Goal: Information Seeking & Learning: Learn about a topic

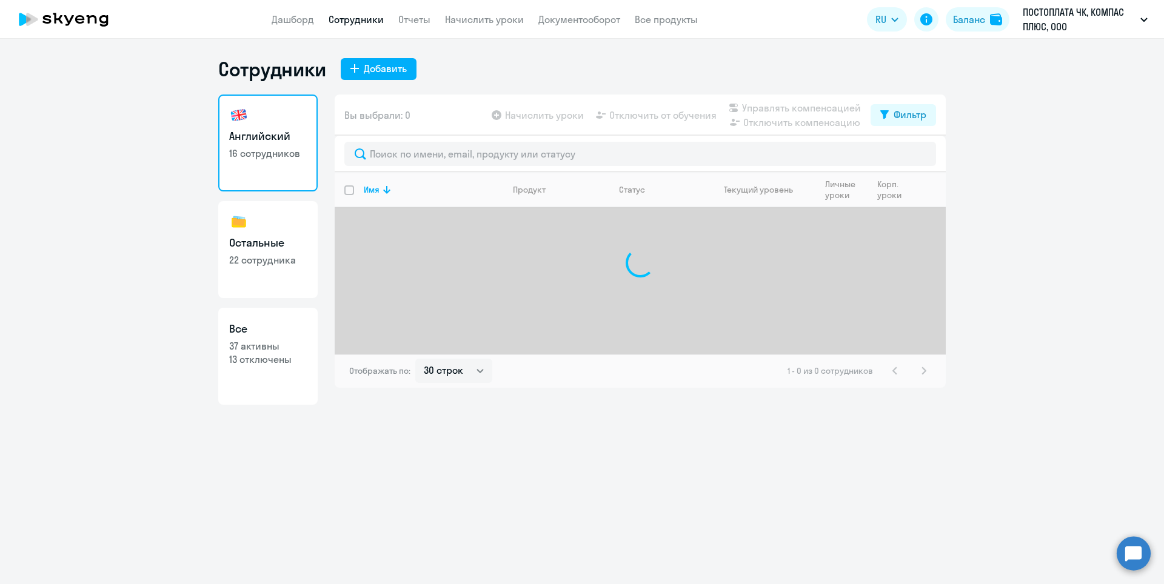
select select "30"
click at [258, 142] on h3 "Английский" at bounding box center [268, 137] width 78 height 16
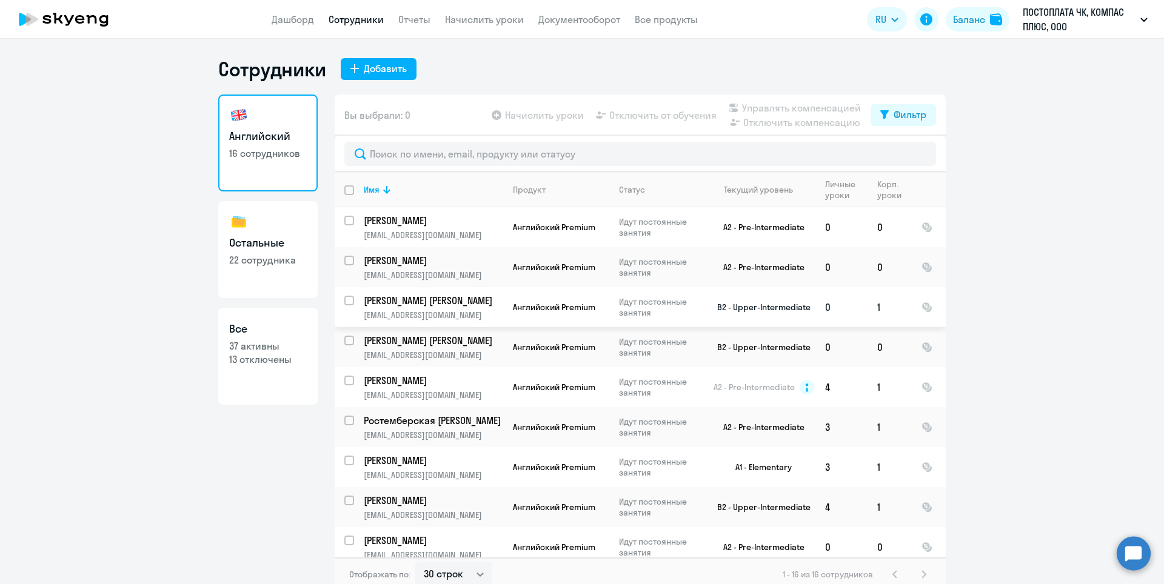
click at [416, 303] on p "[PERSON_NAME] [PERSON_NAME]" at bounding box center [432, 300] width 137 height 13
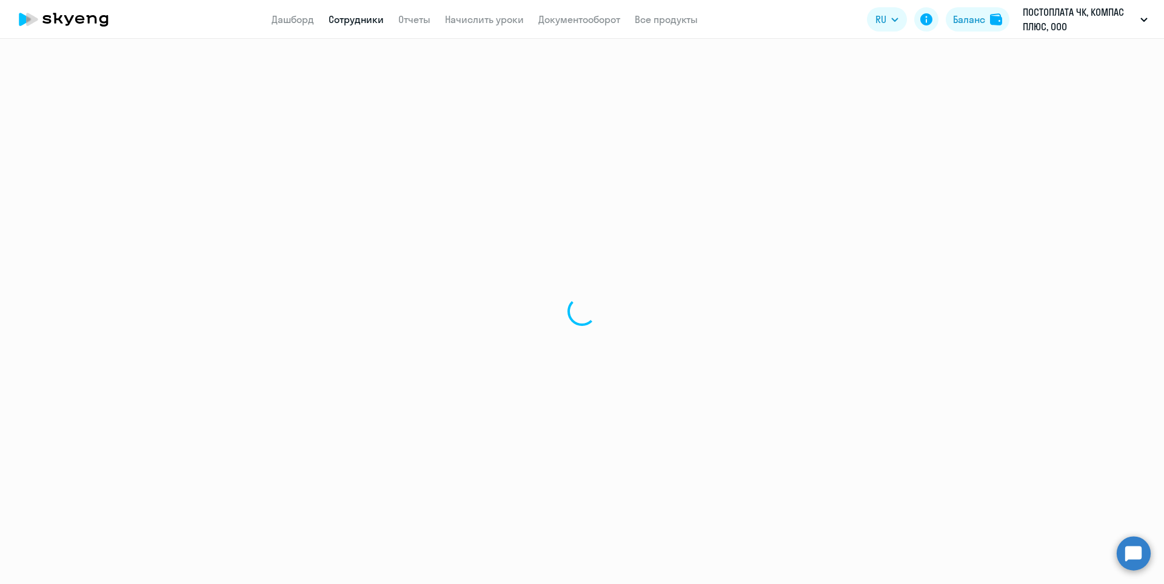
select select "english"
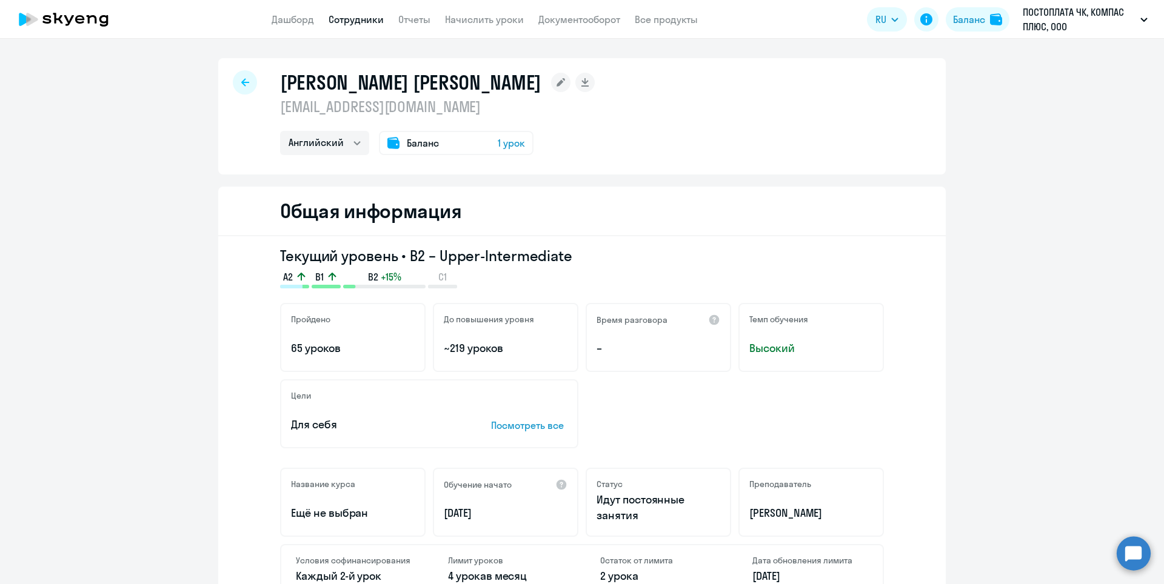
click at [843, 403] on div "Цели Для себя Посмотреть все" at bounding box center [582, 414] width 604 height 69
click at [241, 86] on icon at bounding box center [245, 82] width 8 height 8
select select "30"
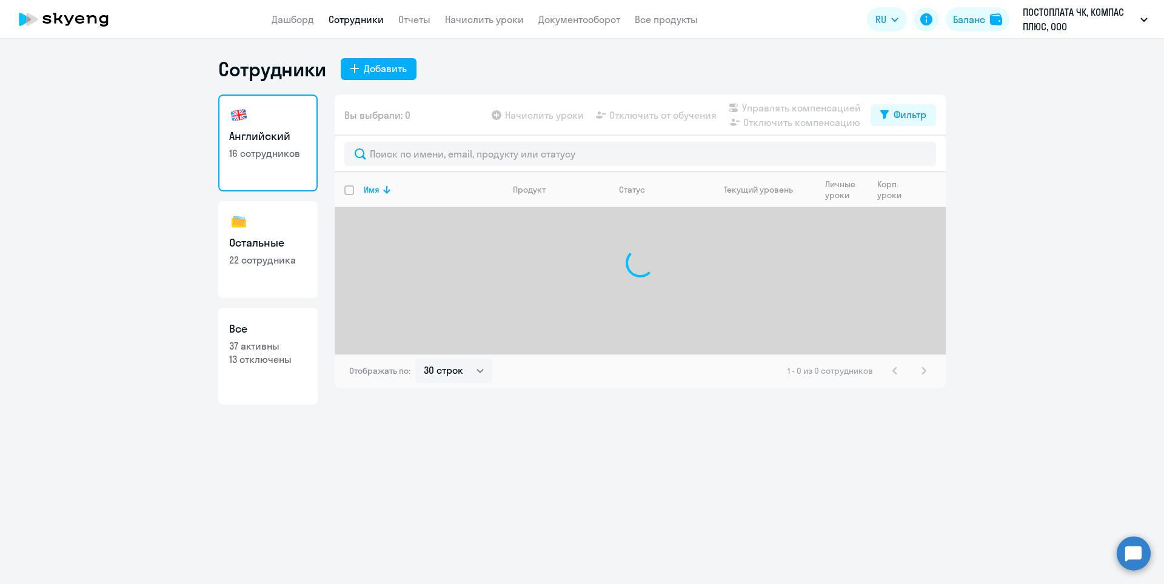
click at [1139, 549] on circle at bounding box center [1134, 554] width 34 height 34
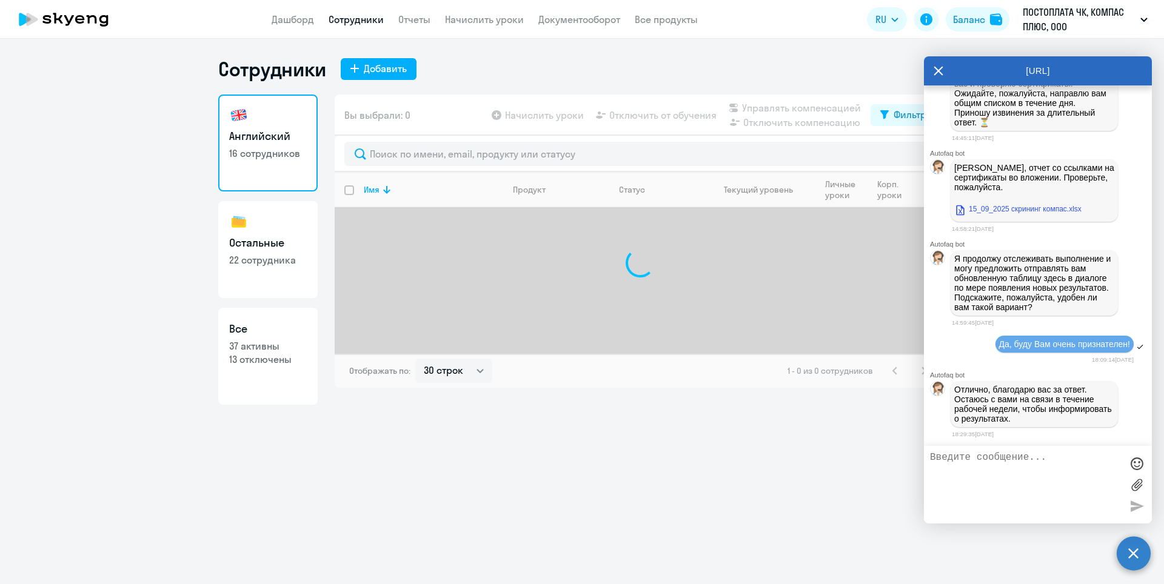
scroll to position [21112, 0]
drag, startPoint x: 249, startPoint y: 247, endPoint x: 244, endPoint y: 273, distance: 26.5
click at [247, 247] on h3 "Остальные" at bounding box center [268, 243] width 78 height 16
select select "30"
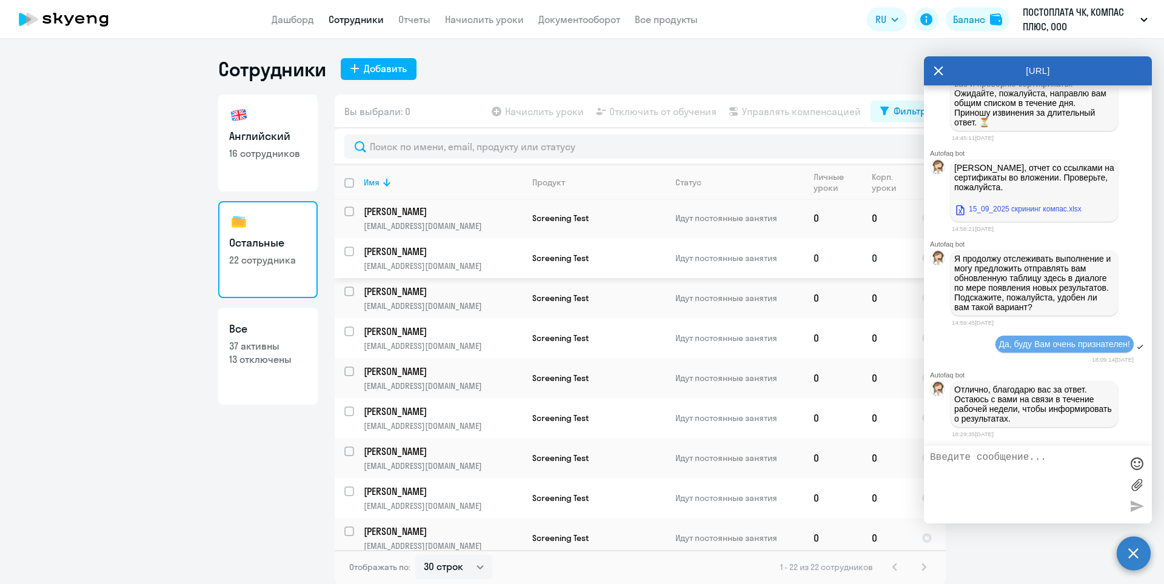
scroll to position [303, 0]
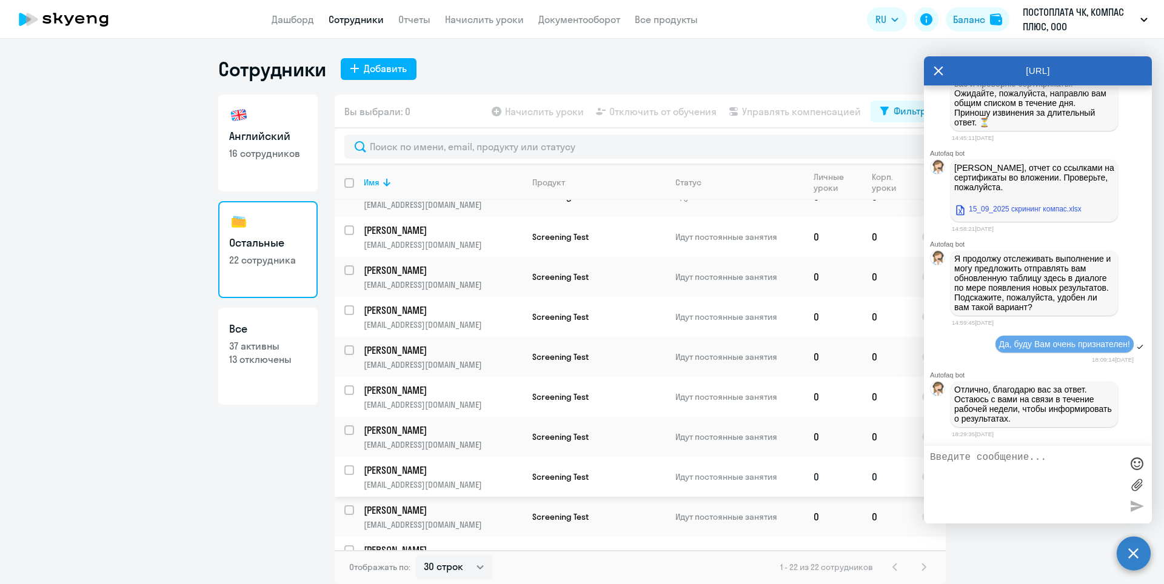
click at [458, 468] on p "[PERSON_NAME]" at bounding box center [443, 470] width 158 height 13
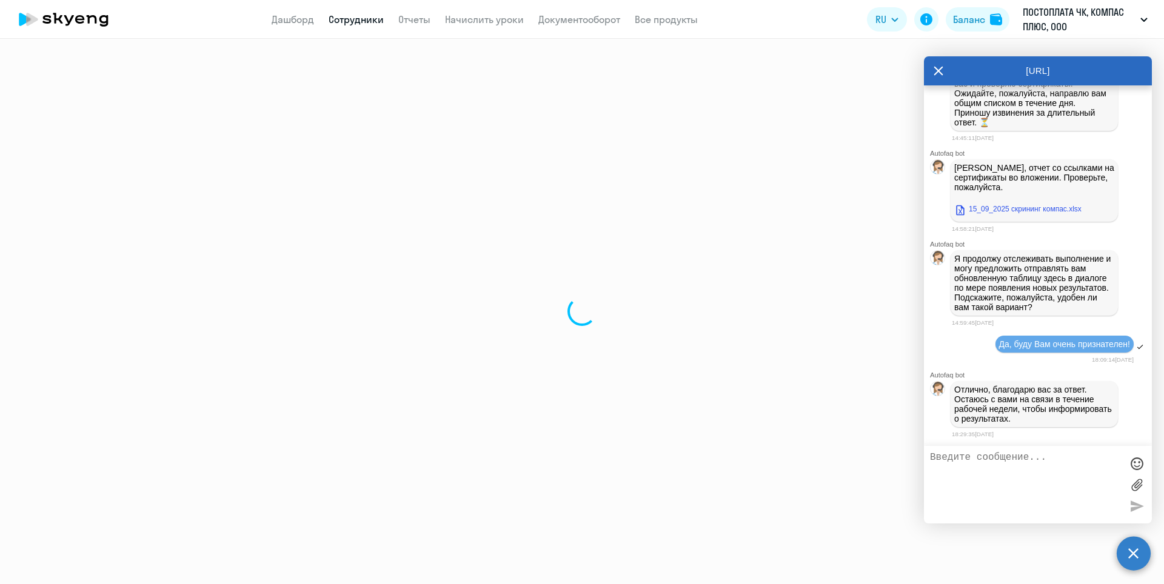
select select "others"
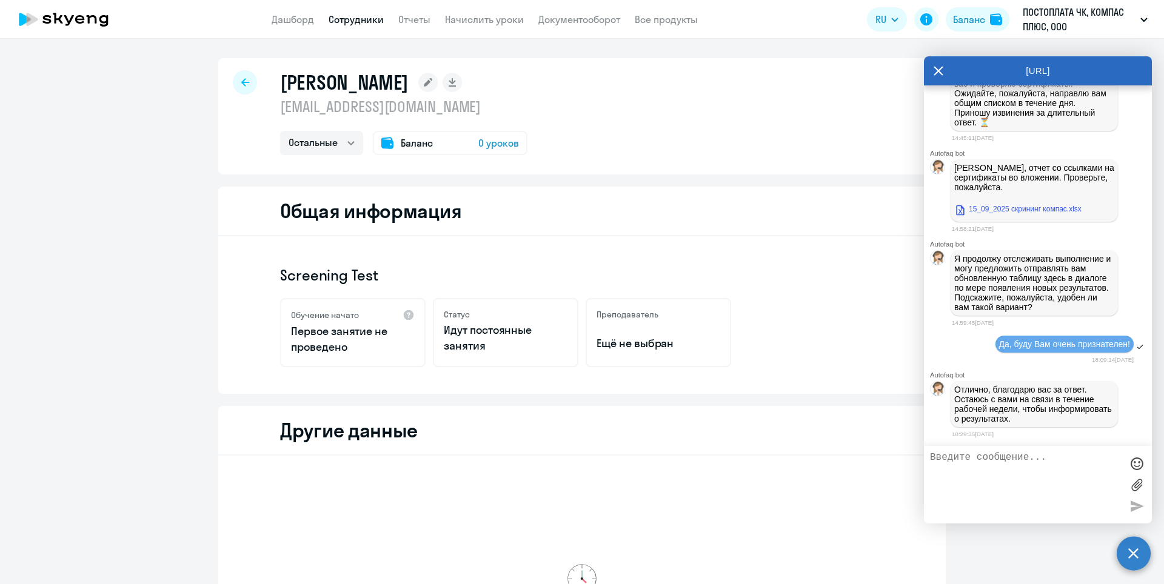
click at [940, 70] on icon at bounding box center [938, 71] width 9 height 9
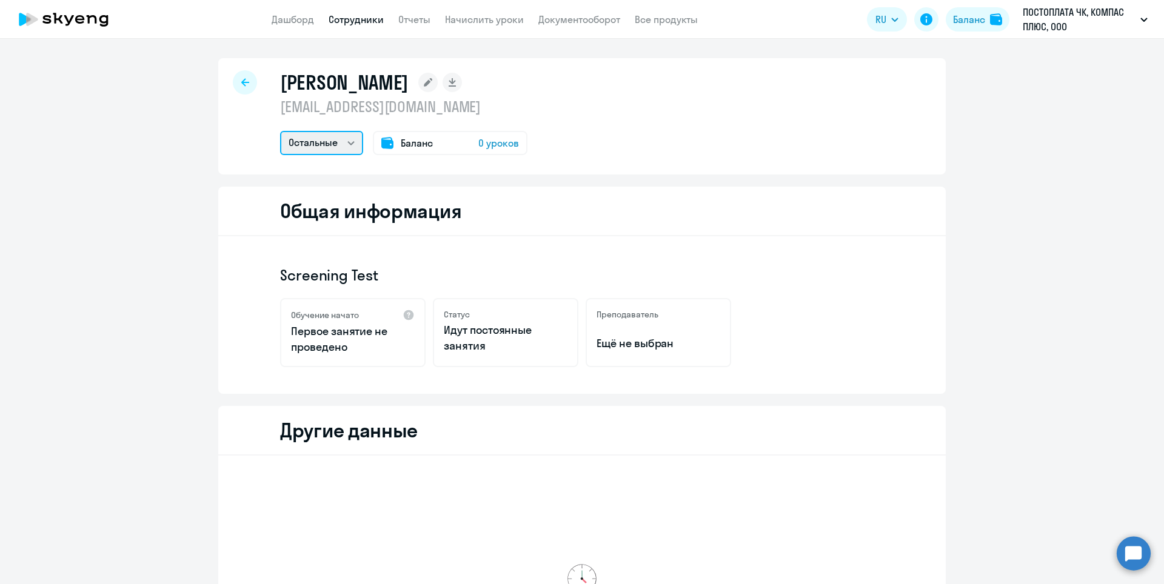
click at [340, 146] on select "Остальные" at bounding box center [321, 143] width 83 height 24
drag, startPoint x: 340, startPoint y: 144, endPoint x: 266, endPoint y: 115, distance: 79.5
click at [339, 144] on select "Остальные" at bounding box center [321, 143] width 83 height 24
click at [241, 84] on icon at bounding box center [245, 82] width 8 height 8
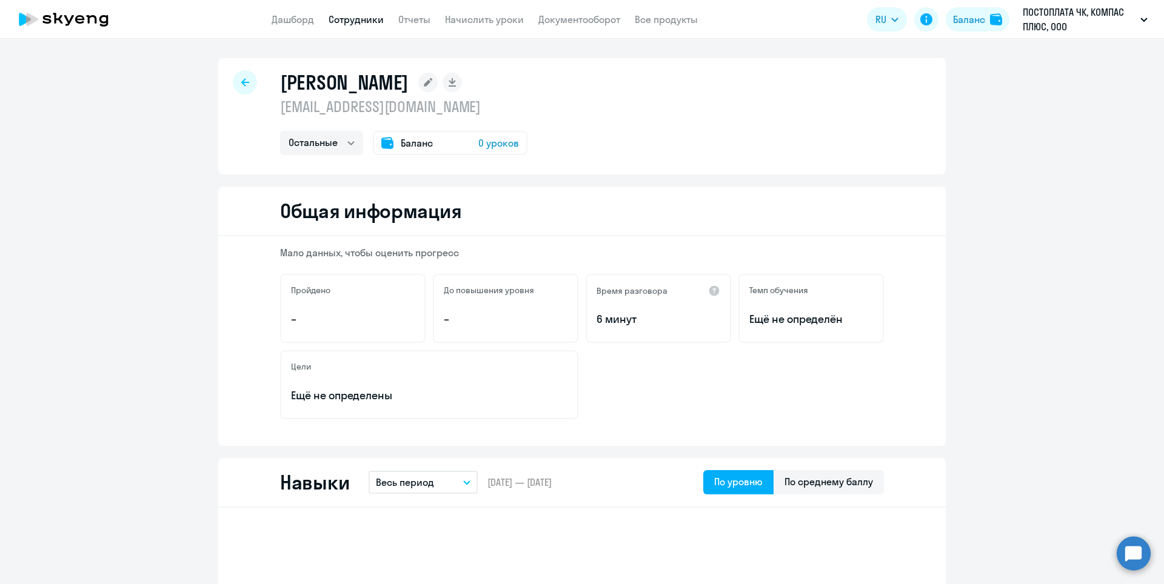
click at [238, 77] on div at bounding box center [245, 82] width 24 height 24
select select "30"
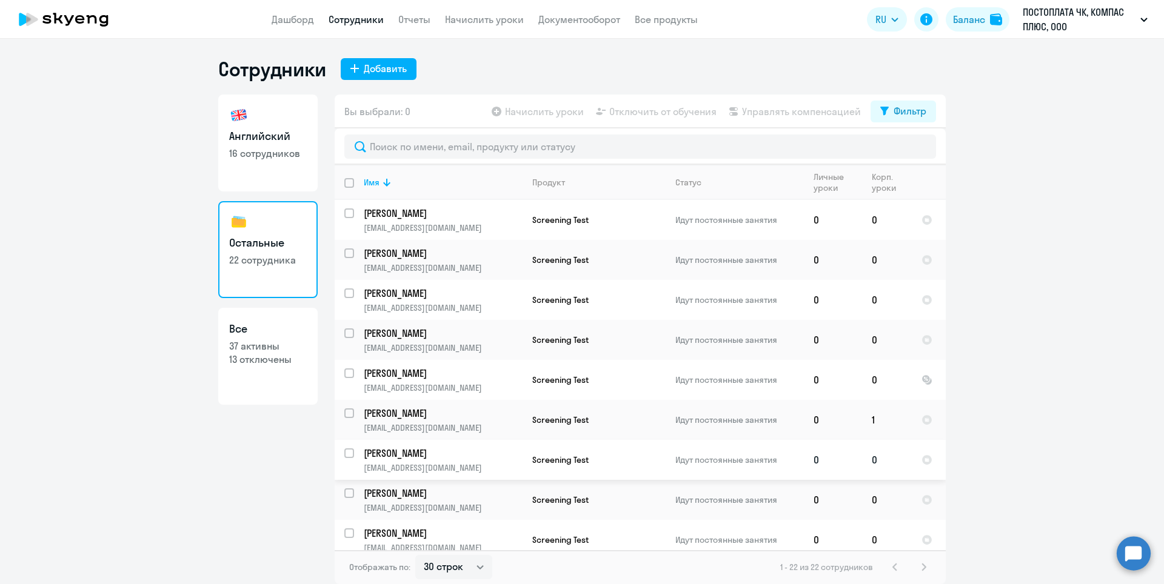
scroll to position [61, 0]
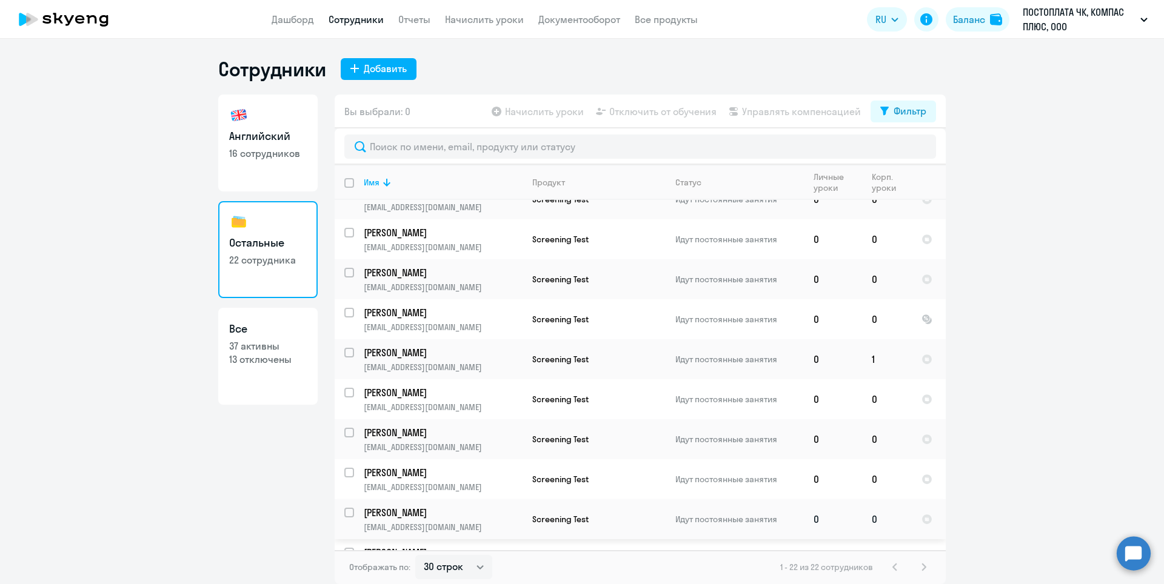
click at [421, 512] on p "[PERSON_NAME]" at bounding box center [443, 512] width 158 height 13
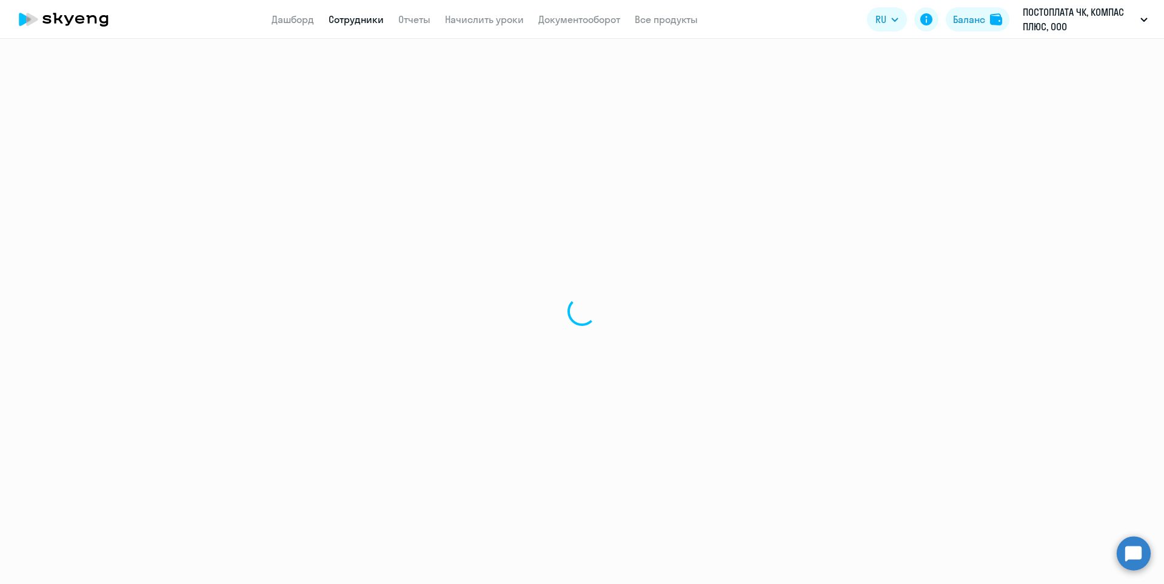
select select "others"
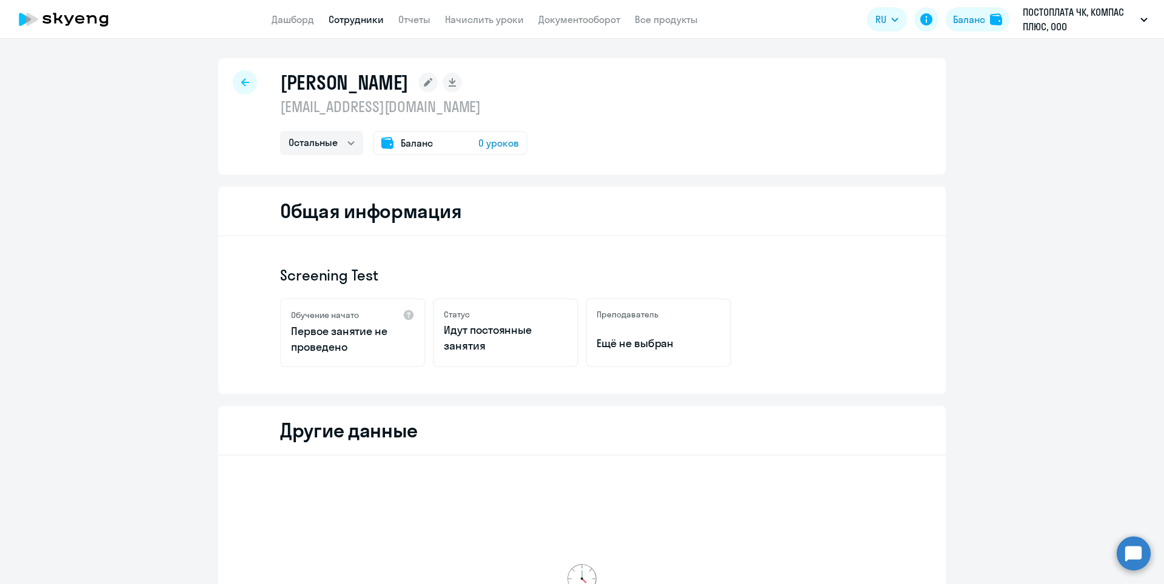
click at [241, 84] on icon at bounding box center [245, 82] width 8 height 8
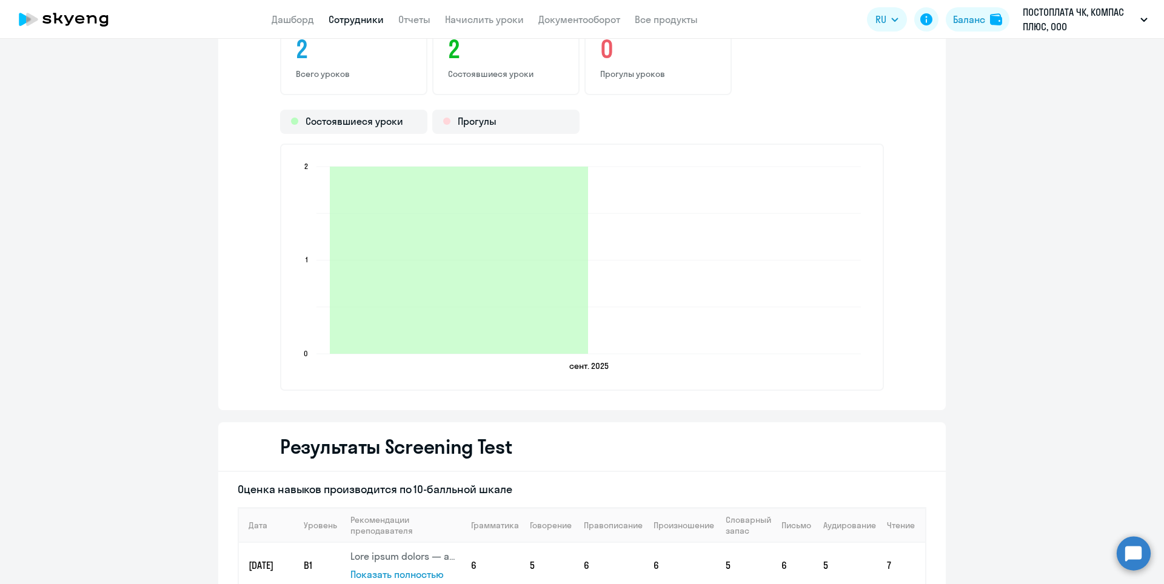
scroll to position [1270, 0]
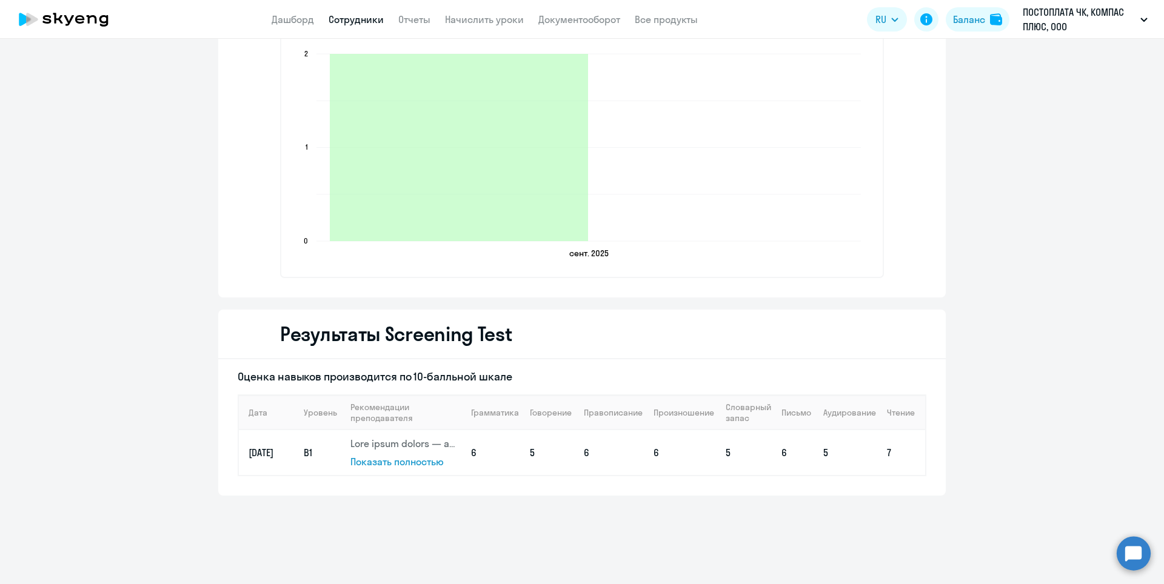
click at [384, 462] on span "Показать полностью" at bounding box center [396, 462] width 93 height 12
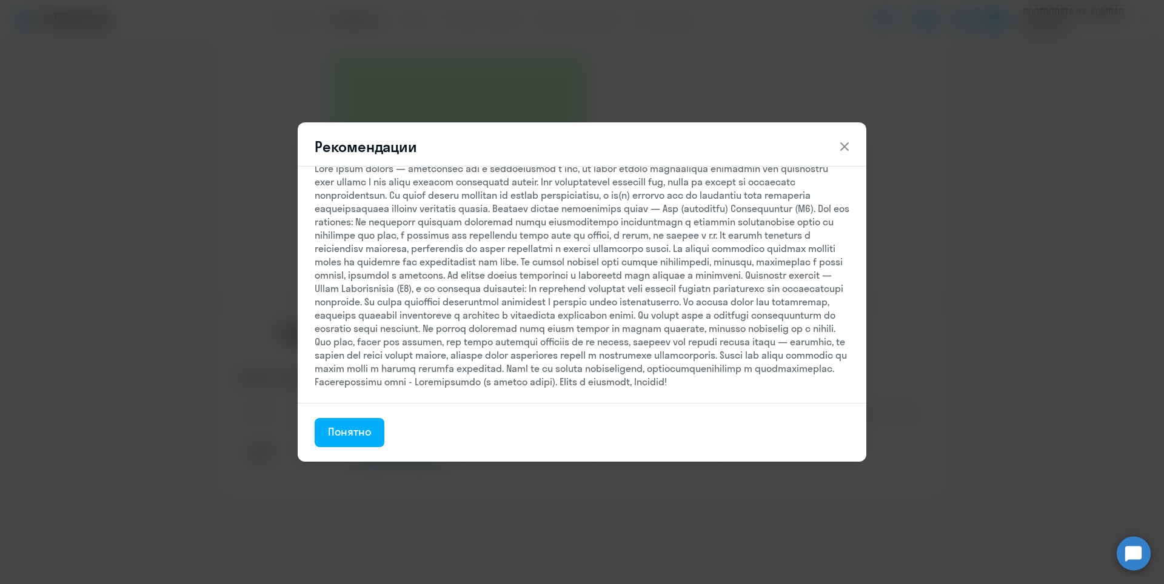
scroll to position [0, 0]
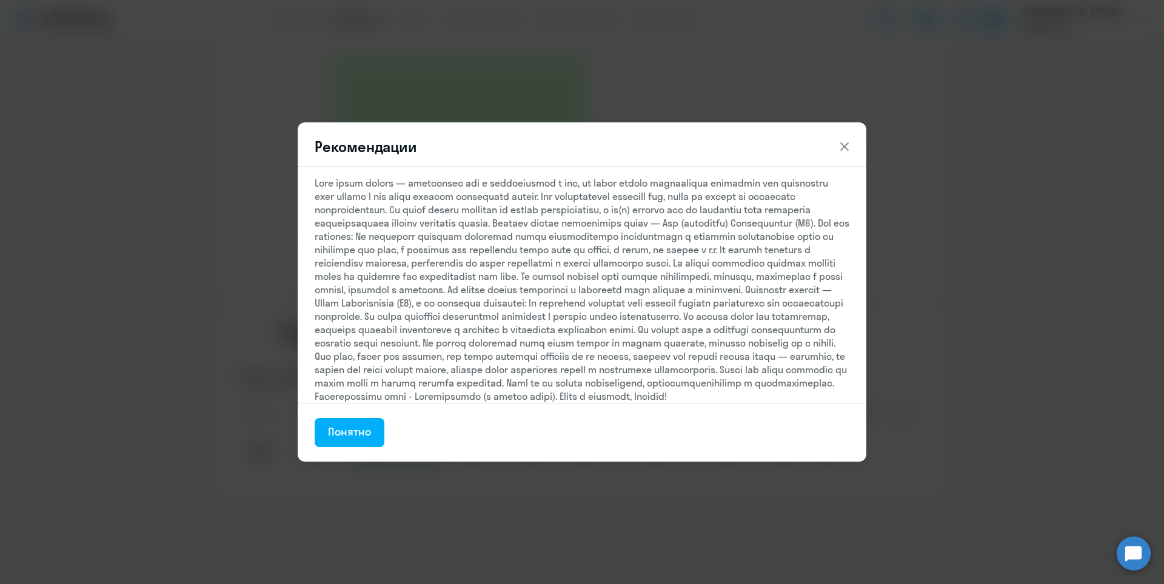
click at [845, 145] on icon at bounding box center [844, 146] width 8 height 8
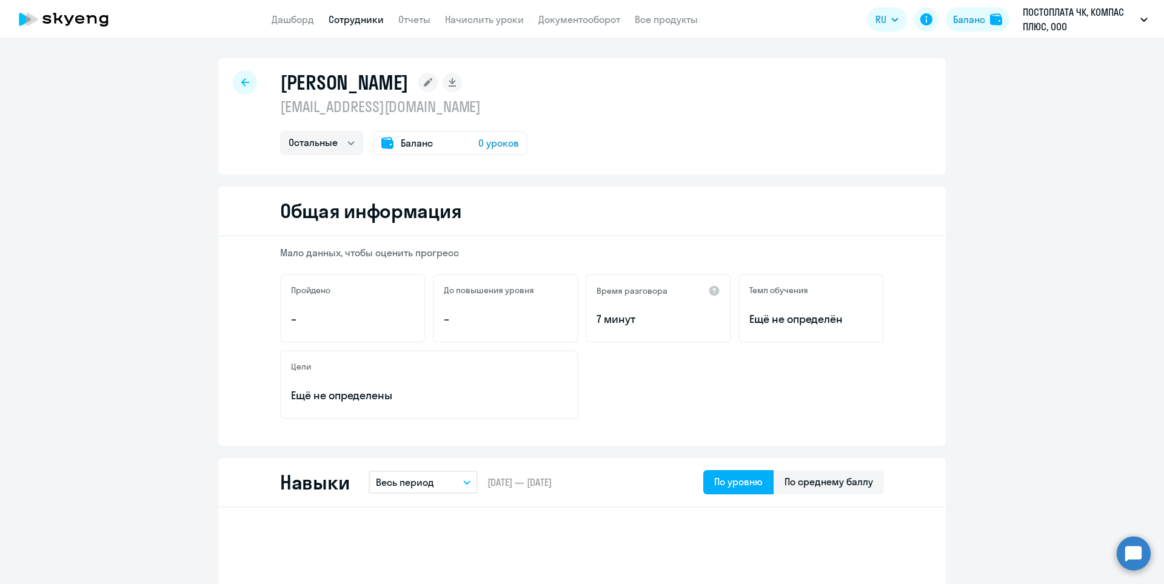
drag, startPoint x: 278, startPoint y: 82, endPoint x: 476, endPoint y: 79, distance: 197.6
click at [409, 79] on h1 "[PERSON_NAME]" at bounding box center [344, 82] width 129 height 24
copy h1 "[PERSON_NAME]"
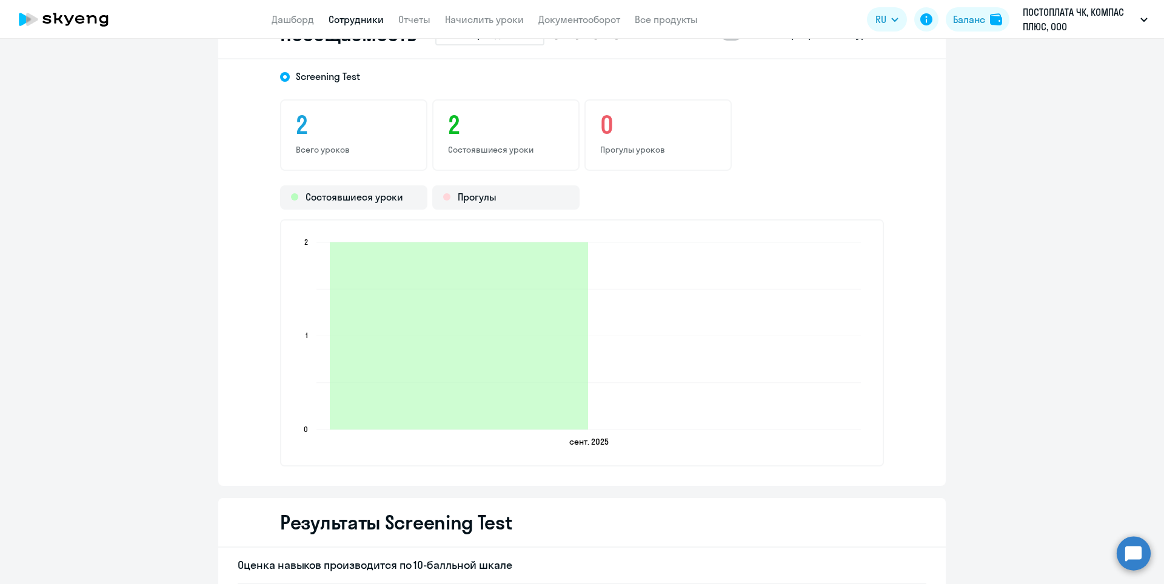
scroll to position [1270, 0]
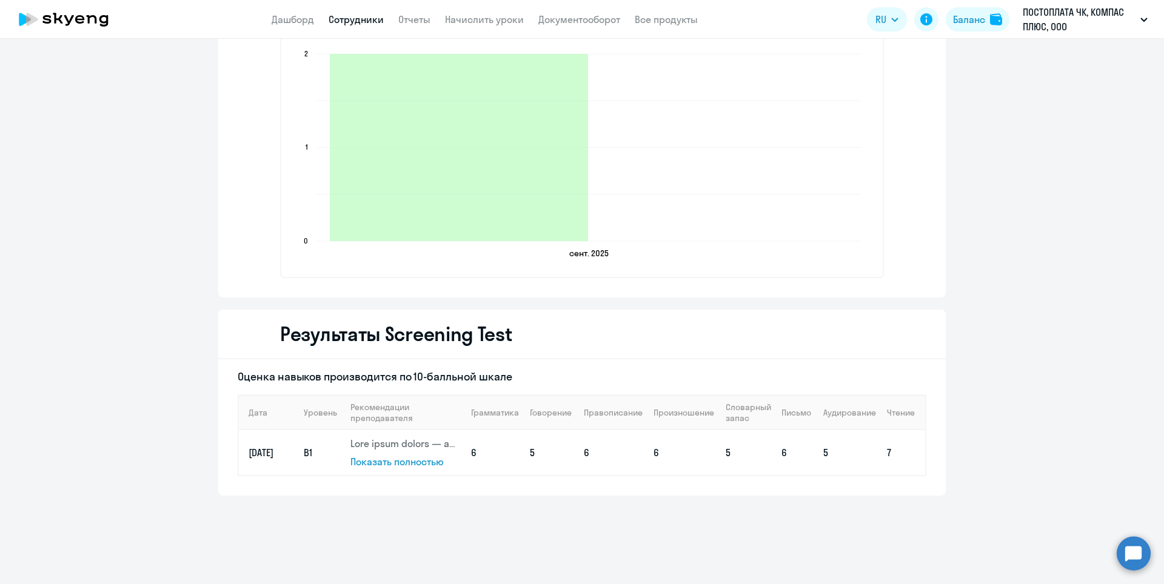
click at [407, 466] on span "Показать полностью" at bounding box center [396, 462] width 93 height 12
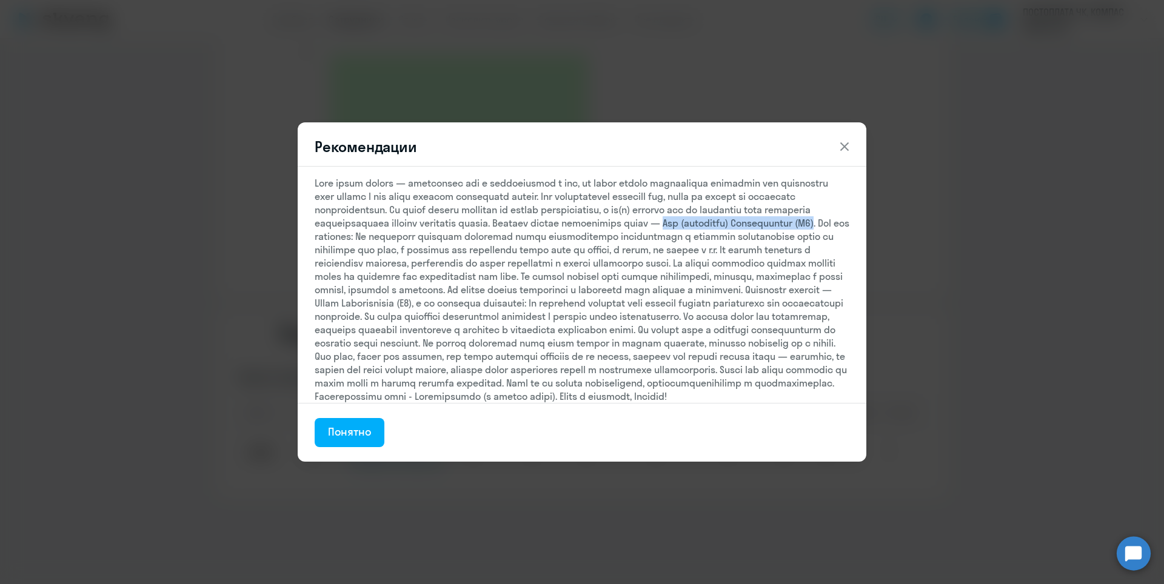
drag, startPoint x: 356, startPoint y: 236, endPoint x: 511, endPoint y: 232, distance: 154.6
click at [511, 232] on div at bounding box center [582, 289] width 535 height 227
copy div "Low (начальный) Intermediate (B1)"
click at [179, 306] on div "Рекомендации Понятно" at bounding box center [582, 292] width 1164 height 584
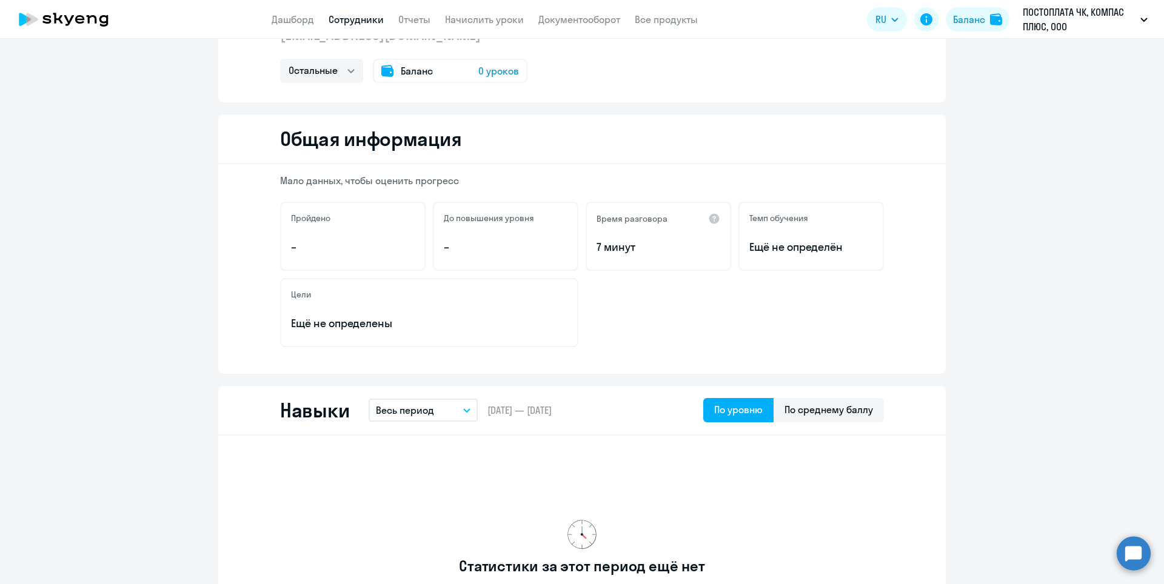
scroll to position [0, 0]
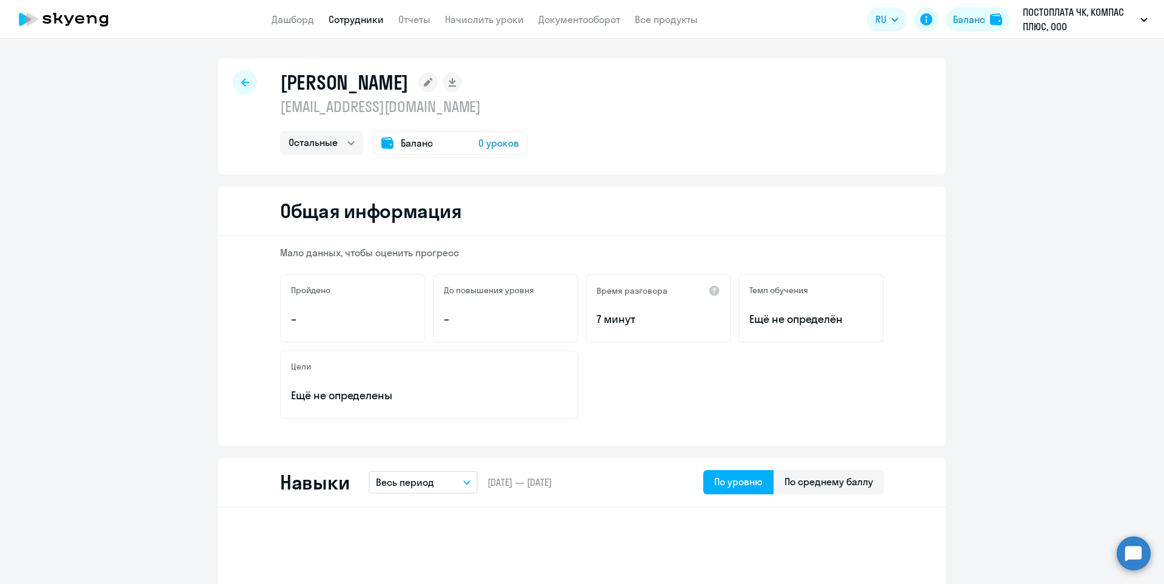
click at [233, 79] on div at bounding box center [245, 82] width 24 height 24
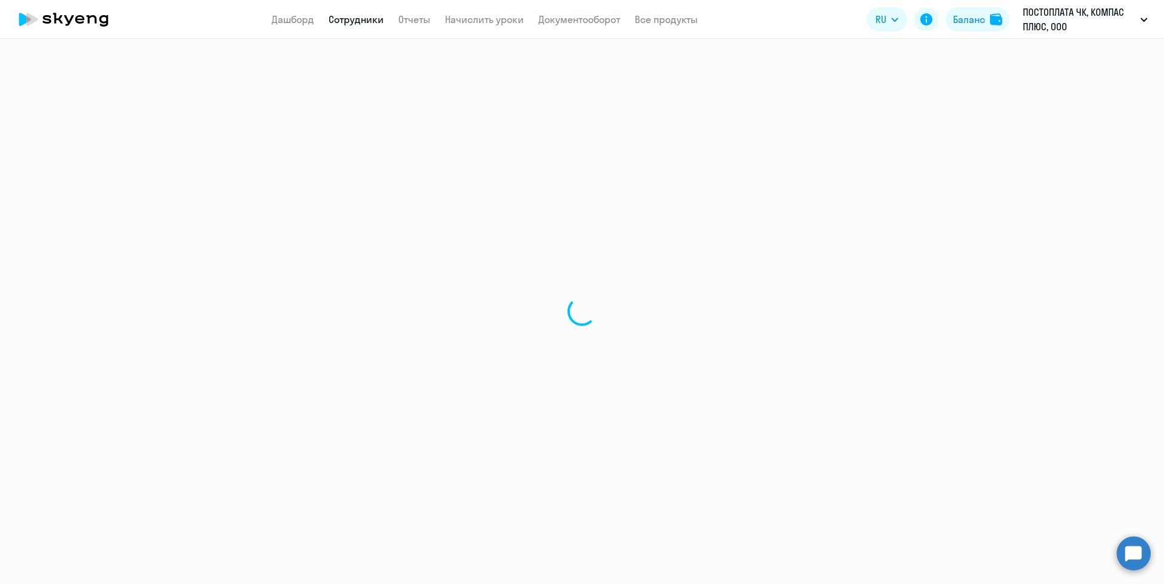
select select "30"
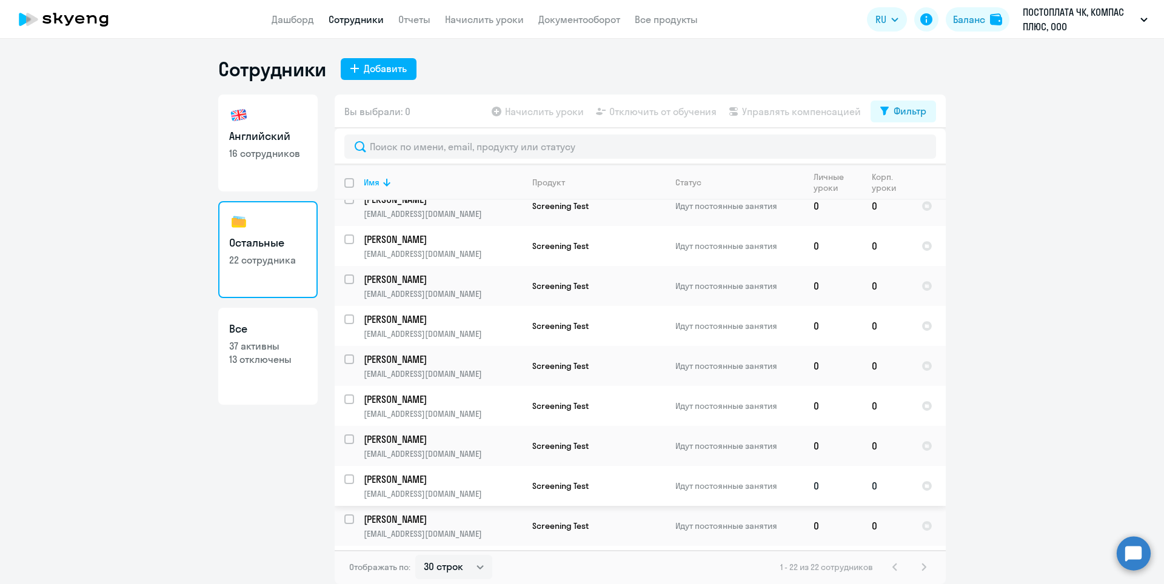
scroll to position [485, 0]
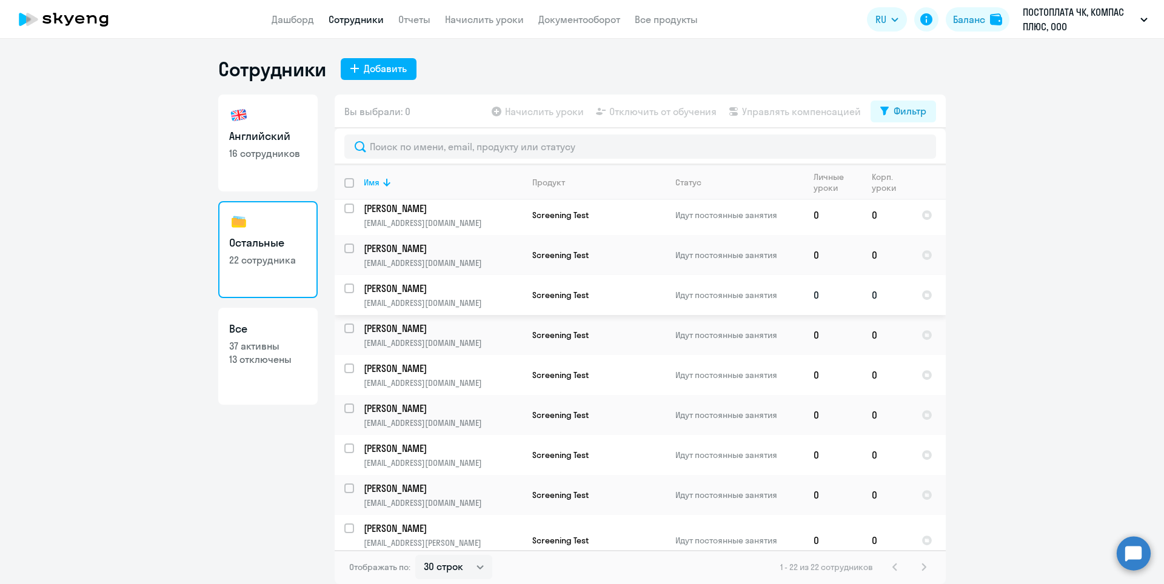
click at [400, 286] on p "[PERSON_NAME]" at bounding box center [443, 288] width 158 height 13
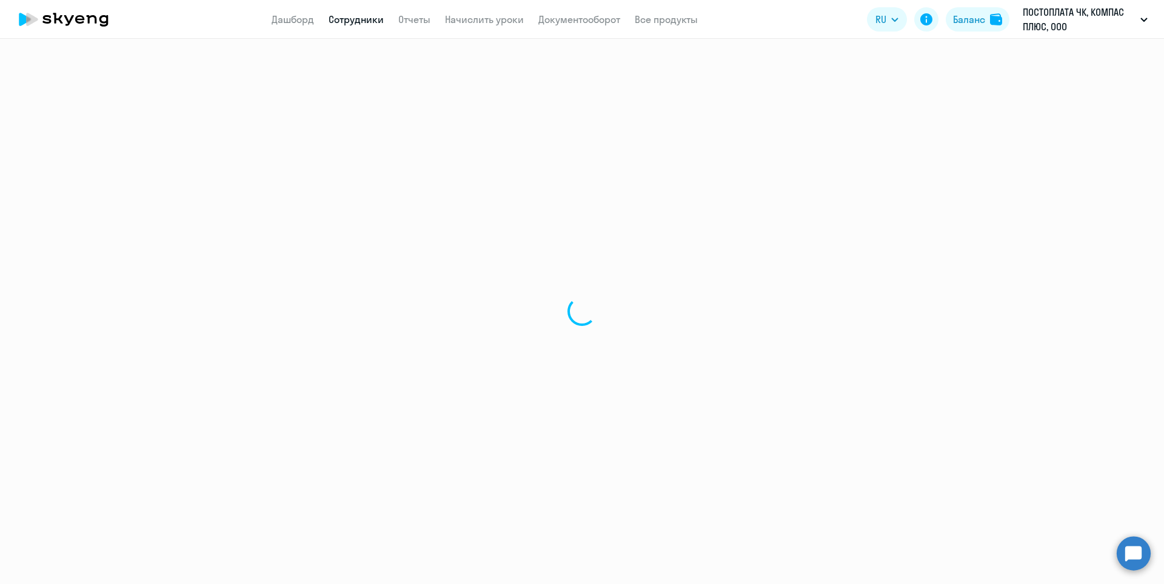
select select "others"
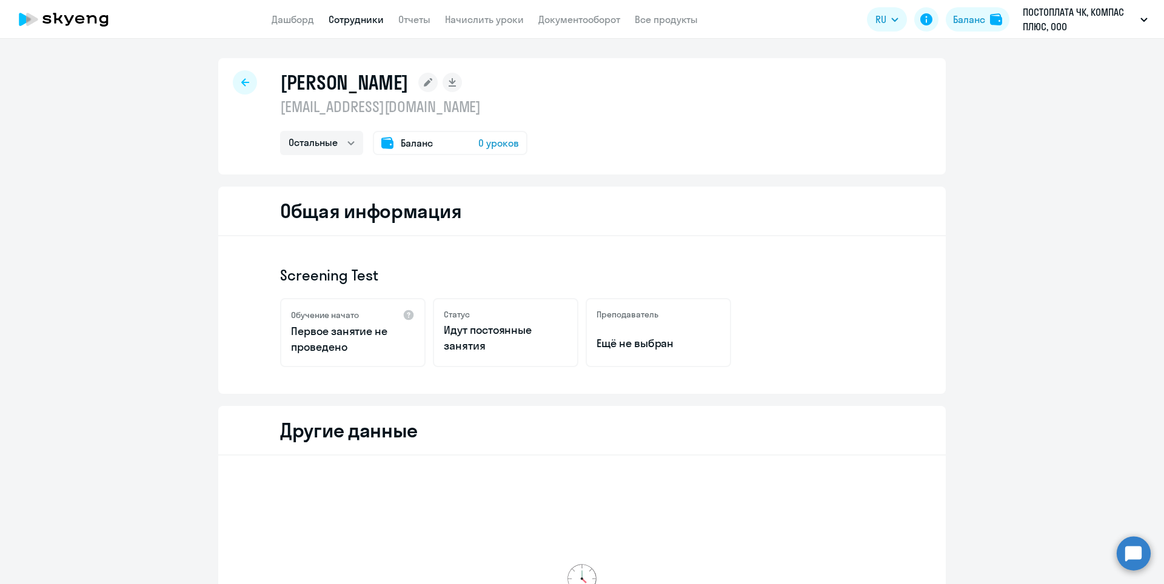
click at [242, 80] on icon at bounding box center [245, 82] width 8 height 8
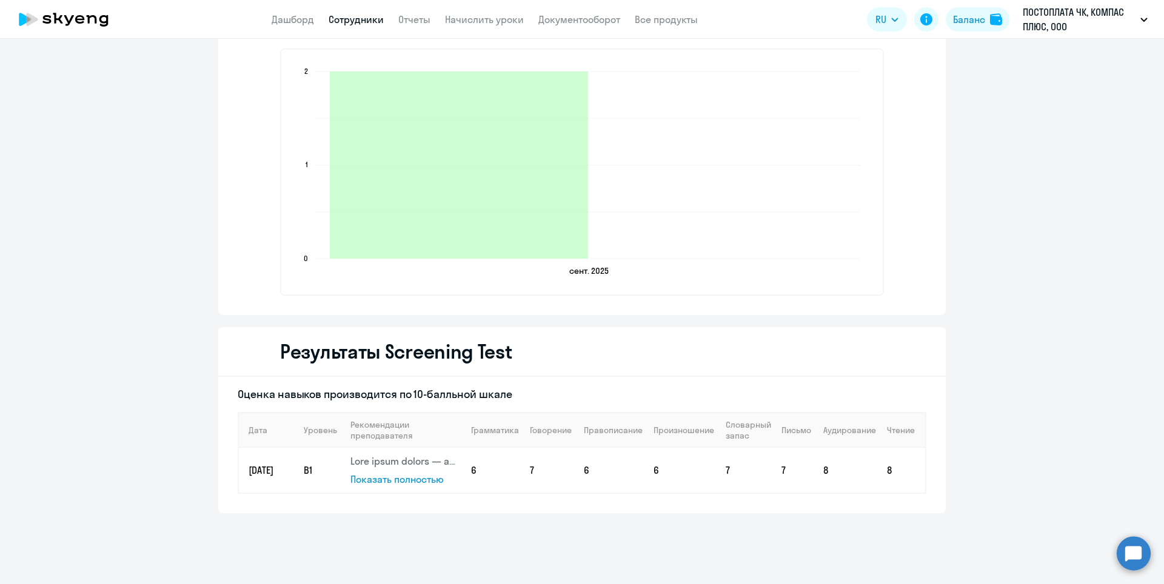
scroll to position [1270, 0]
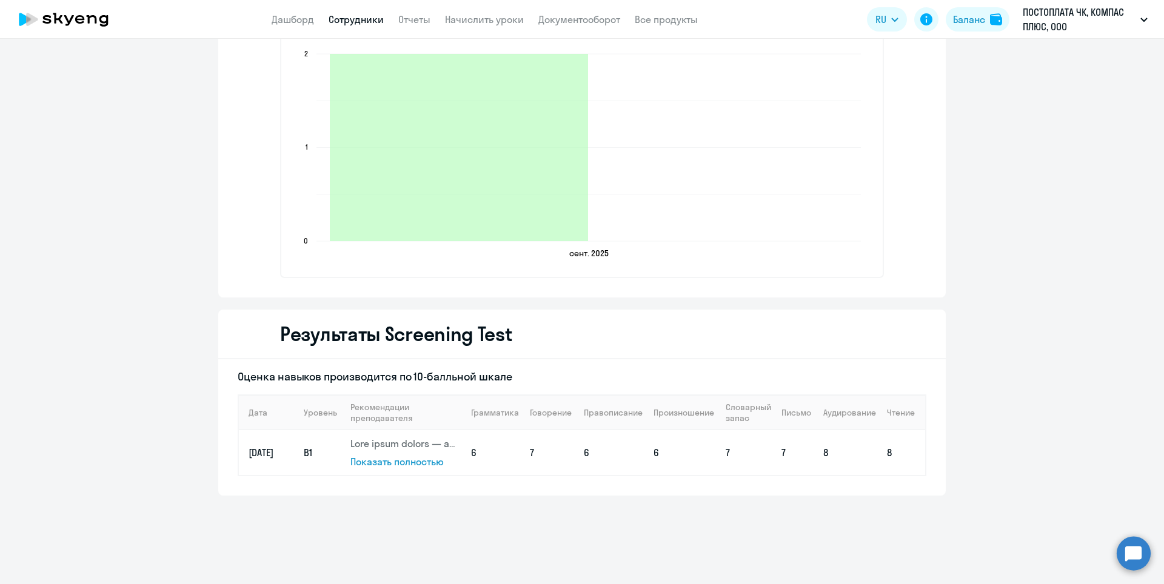
click at [407, 464] on span "Показать полностью" at bounding box center [396, 462] width 93 height 12
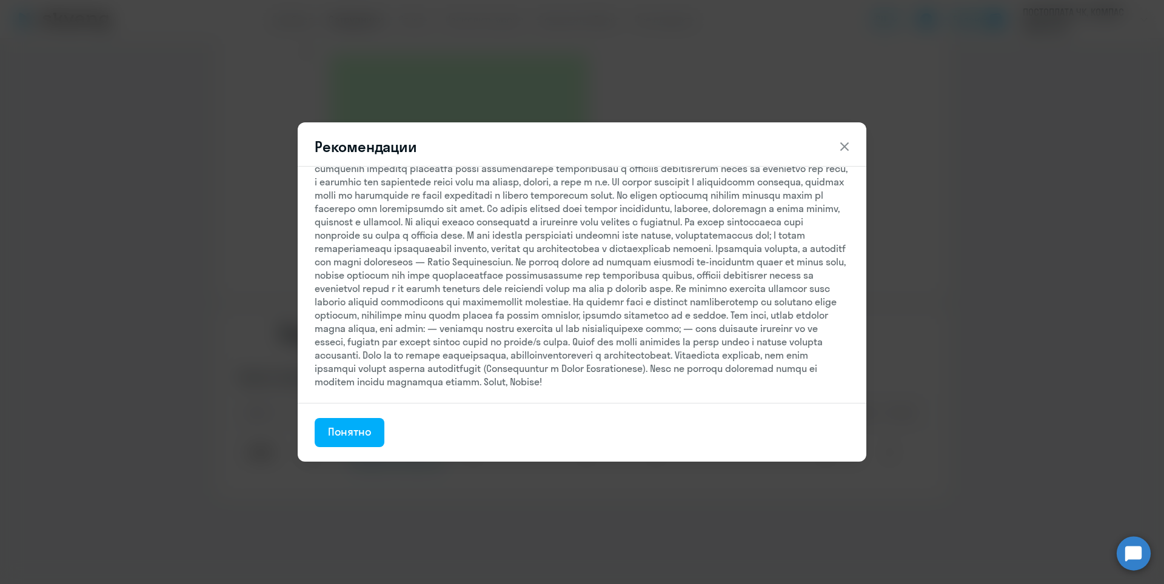
scroll to position [0, 0]
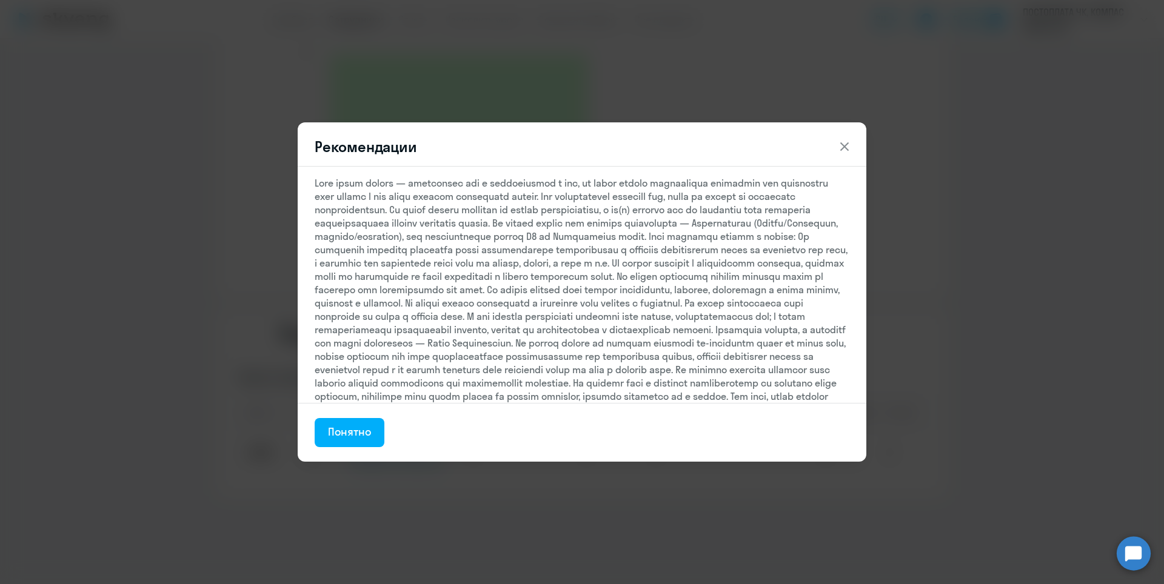
click at [341, 248] on div at bounding box center [582, 322] width 535 height 293
drag, startPoint x: 386, startPoint y: 235, endPoint x: 526, endPoint y: 235, distance: 139.4
click at [526, 235] on div at bounding box center [582, 322] width 535 height 293
copy div "Intermediate (Middle/Confident"
click at [399, 160] on div "Рекомендации Понятно" at bounding box center [582, 291] width 569 height 339
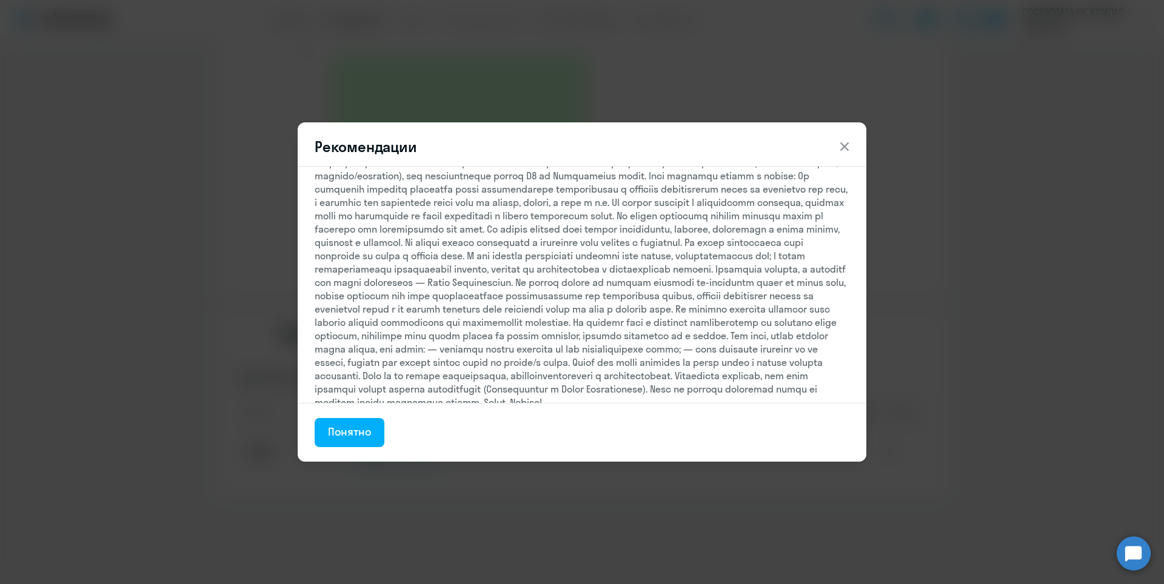
scroll to position [108, 0]
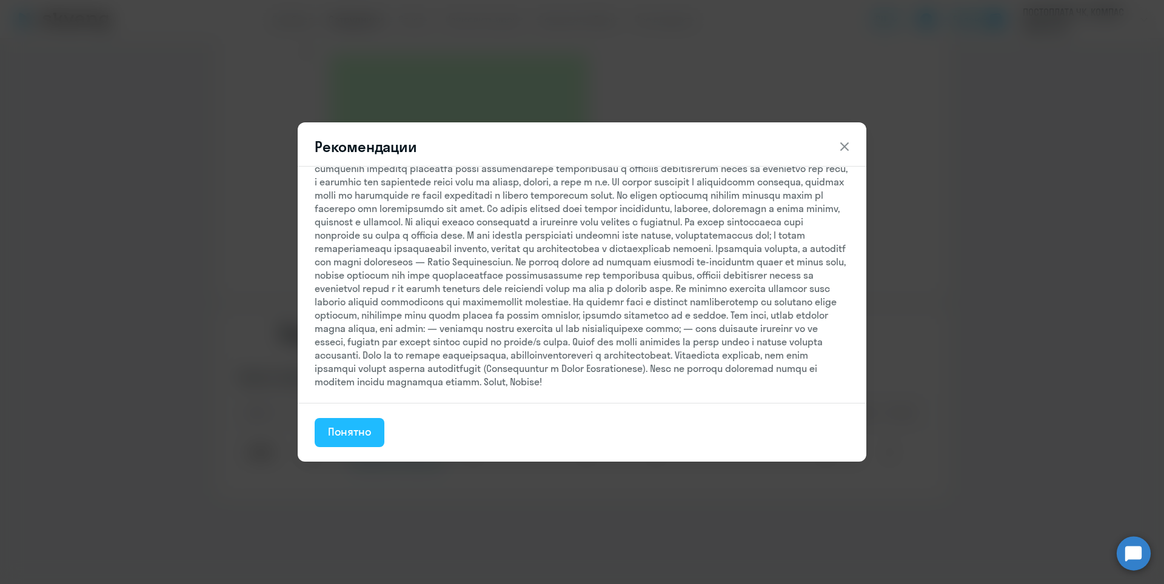
click at [353, 430] on div "Понятно" at bounding box center [349, 432] width 43 height 16
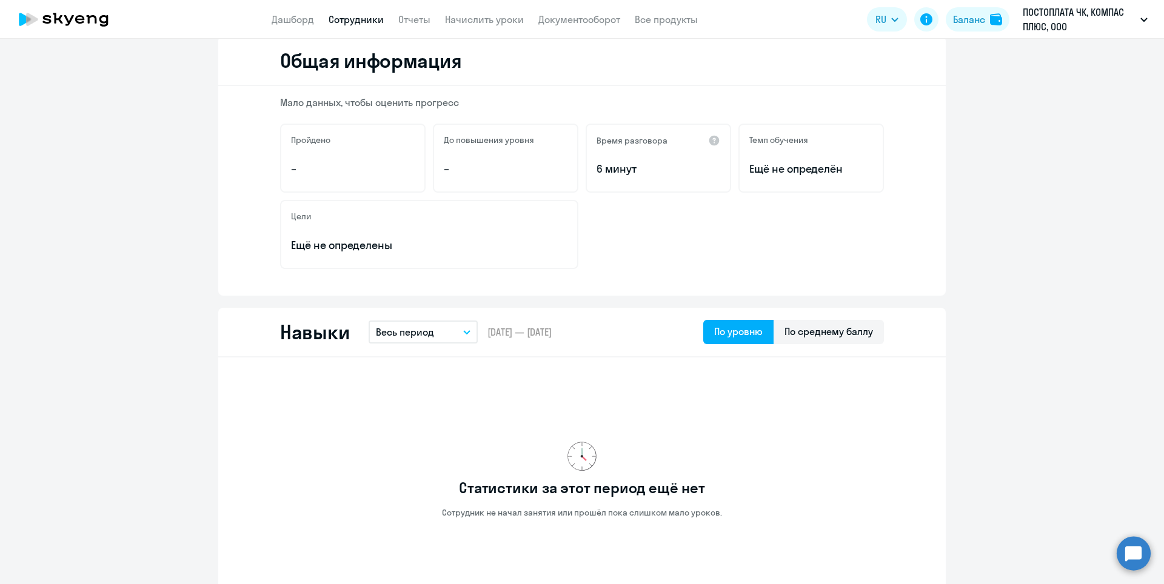
scroll to position [0, 0]
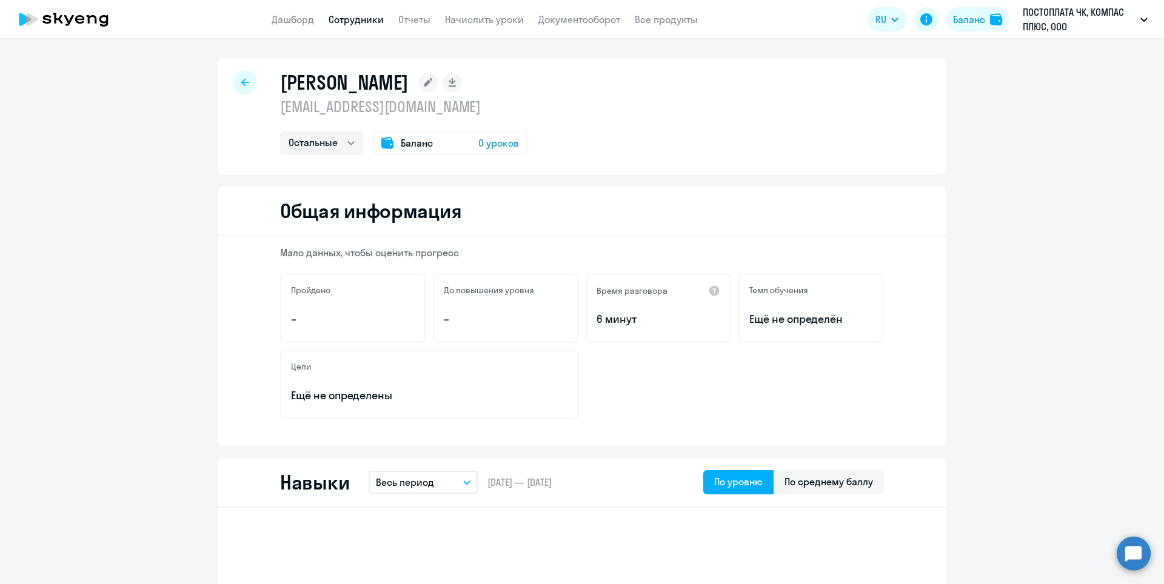
click at [235, 84] on div at bounding box center [245, 82] width 24 height 24
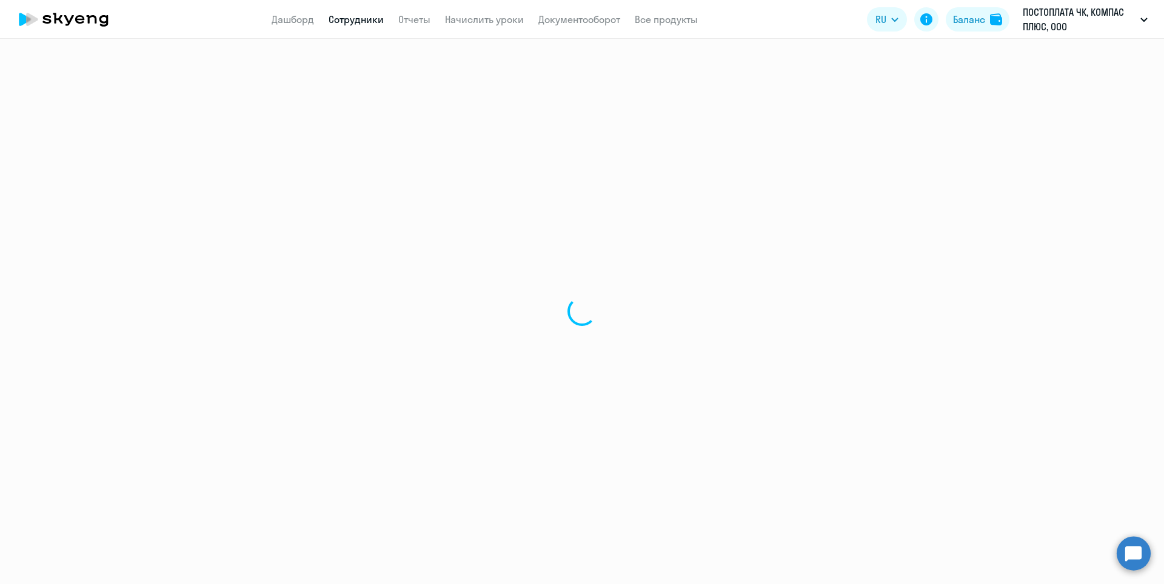
select select "30"
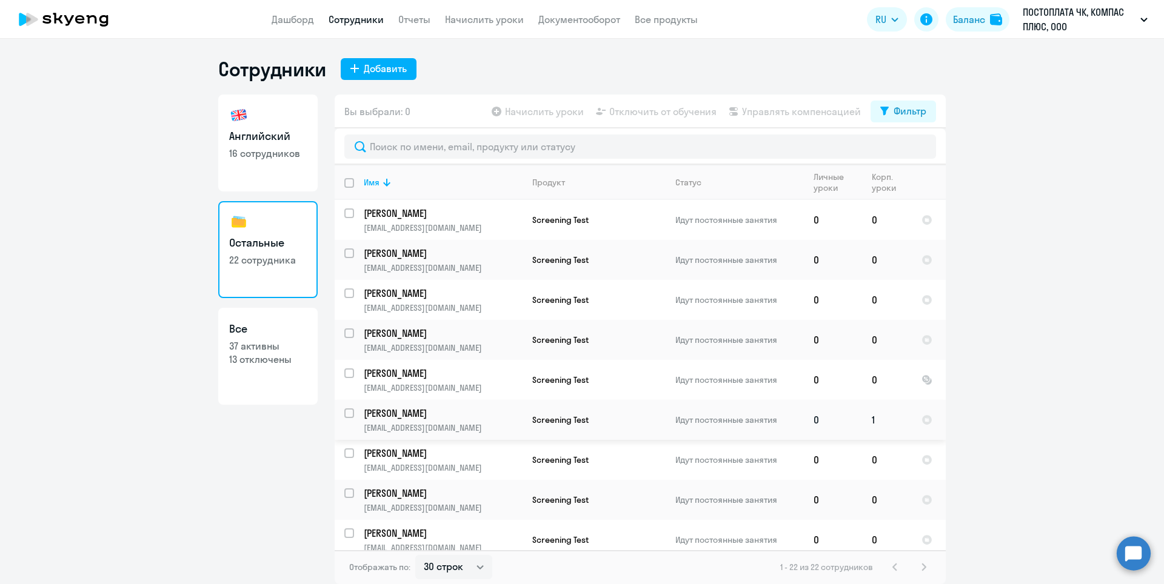
click at [431, 412] on p "[PERSON_NAME]" at bounding box center [443, 413] width 158 height 13
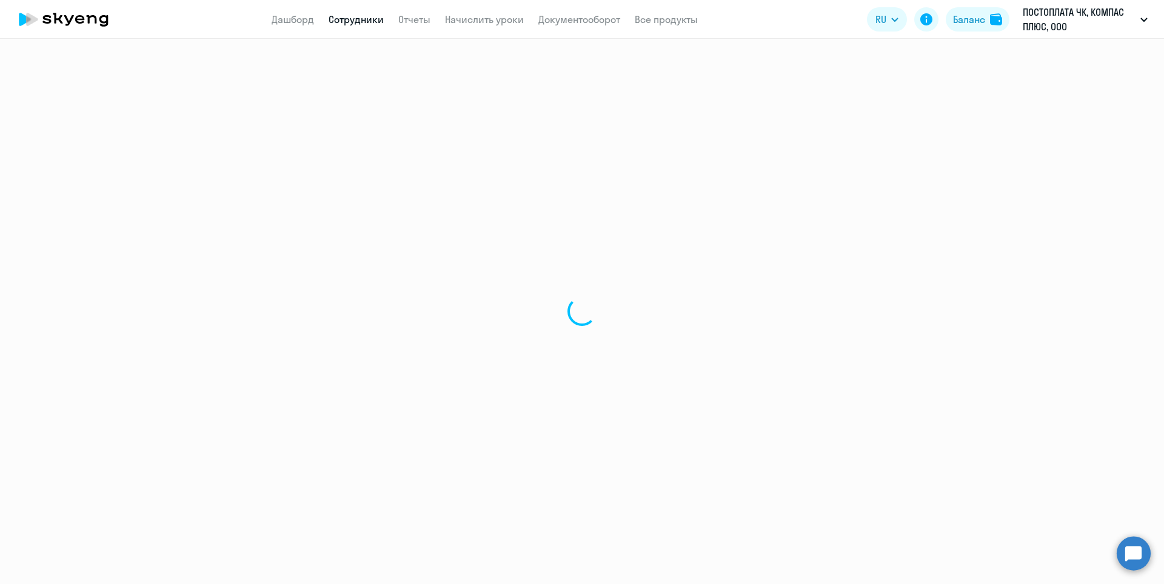
select select "others"
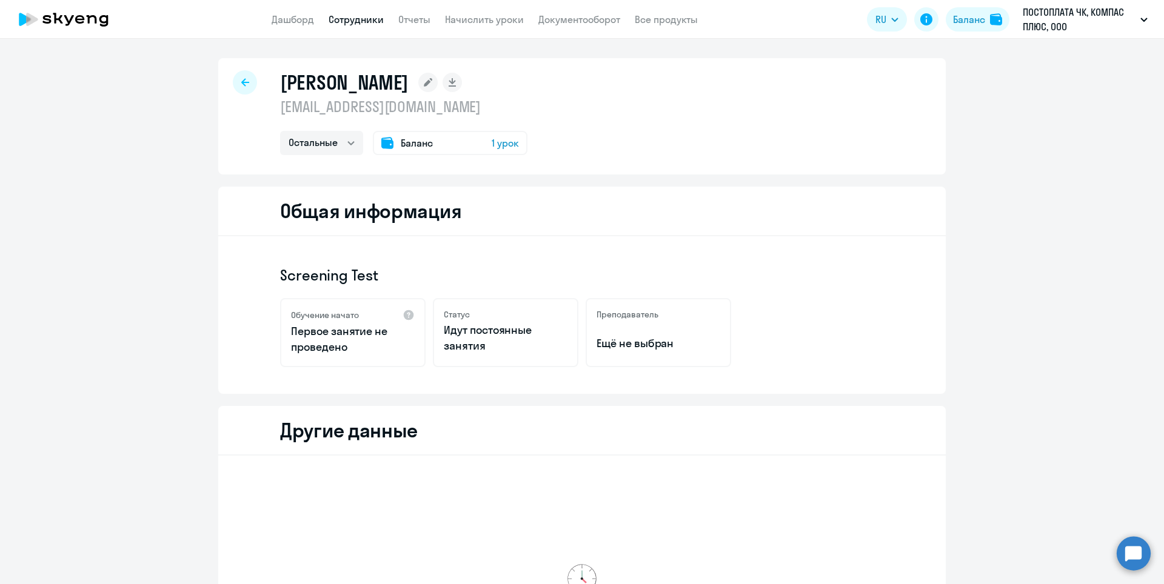
click at [241, 82] on icon at bounding box center [245, 82] width 8 height 8
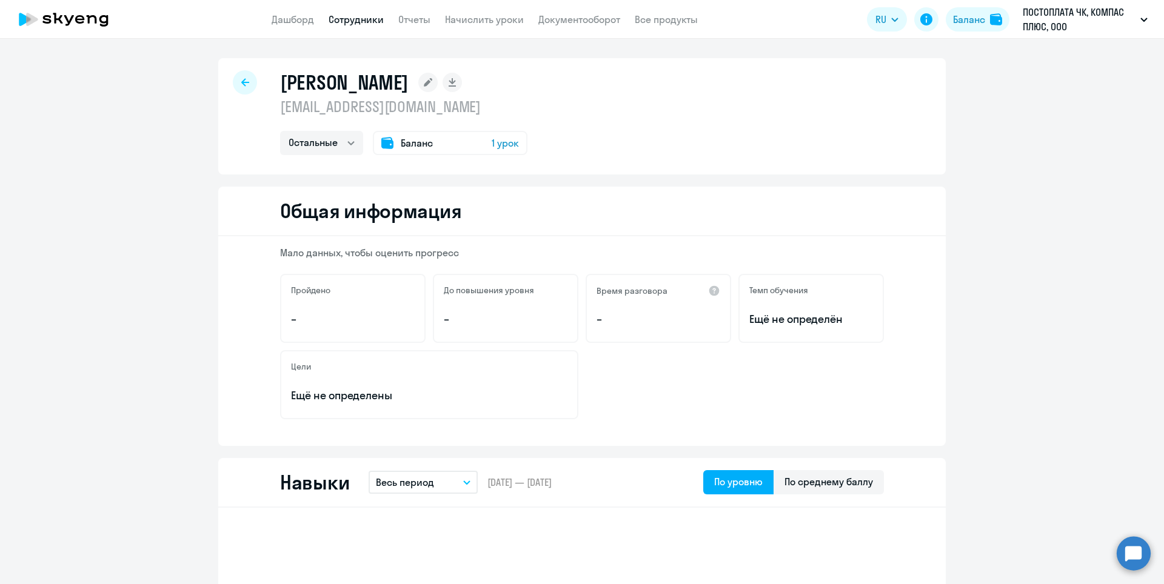
click at [241, 86] on icon at bounding box center [245, 82] width 8 height 8
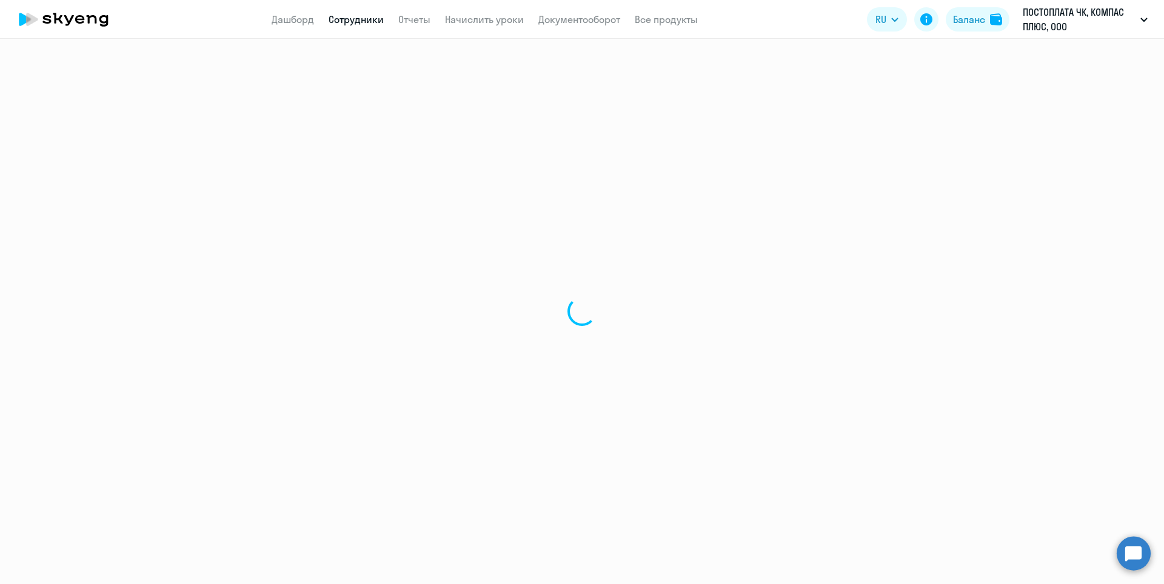
select select "30"
